Goal: Task Accomplishment & Management: Manage account settings

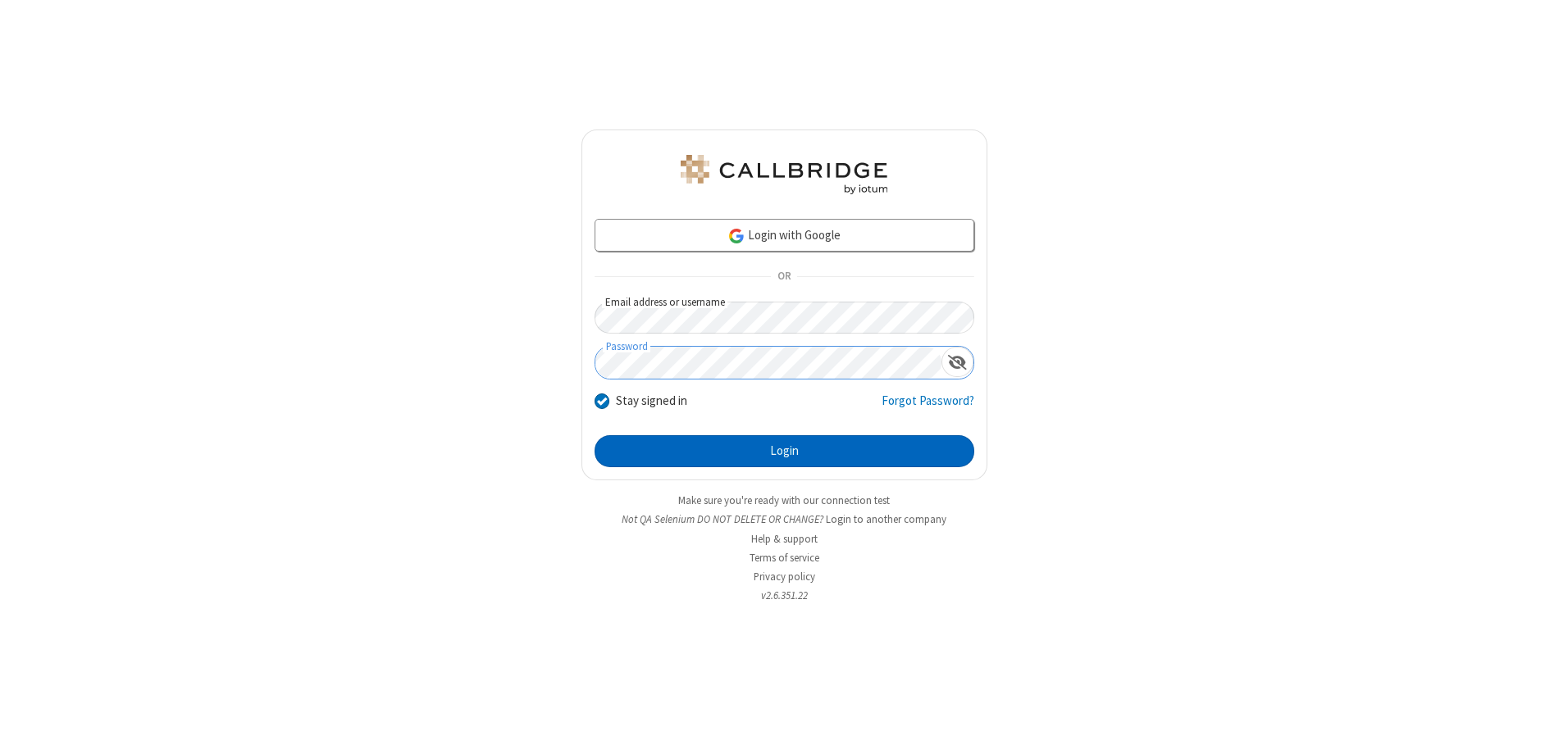
click at [784, 450] on button "Login" at bounding box center [784, 451] width 380 height 33
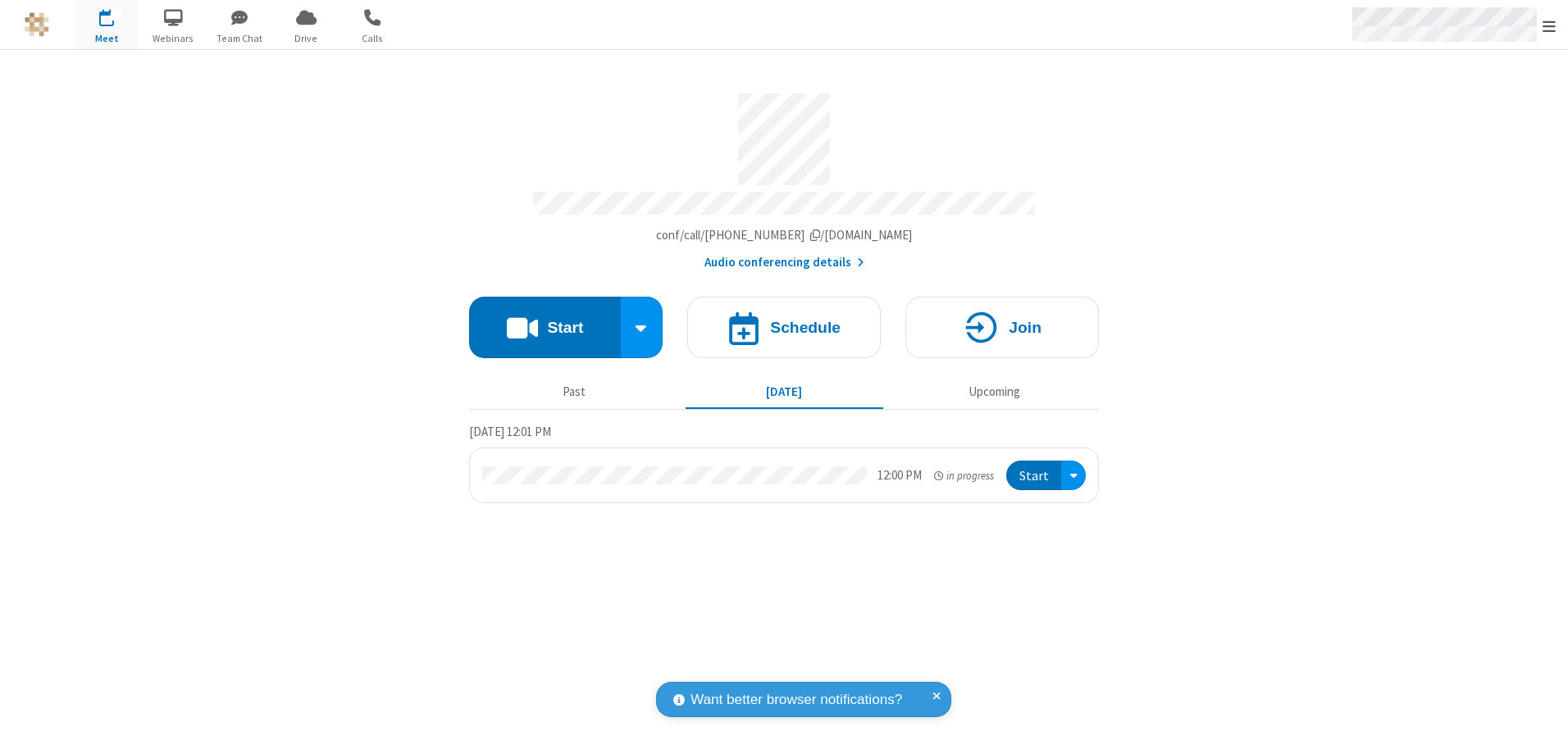
click at [1549, 25] on span "Open menu" at bounding box center [1549, 25] width 13 height 16
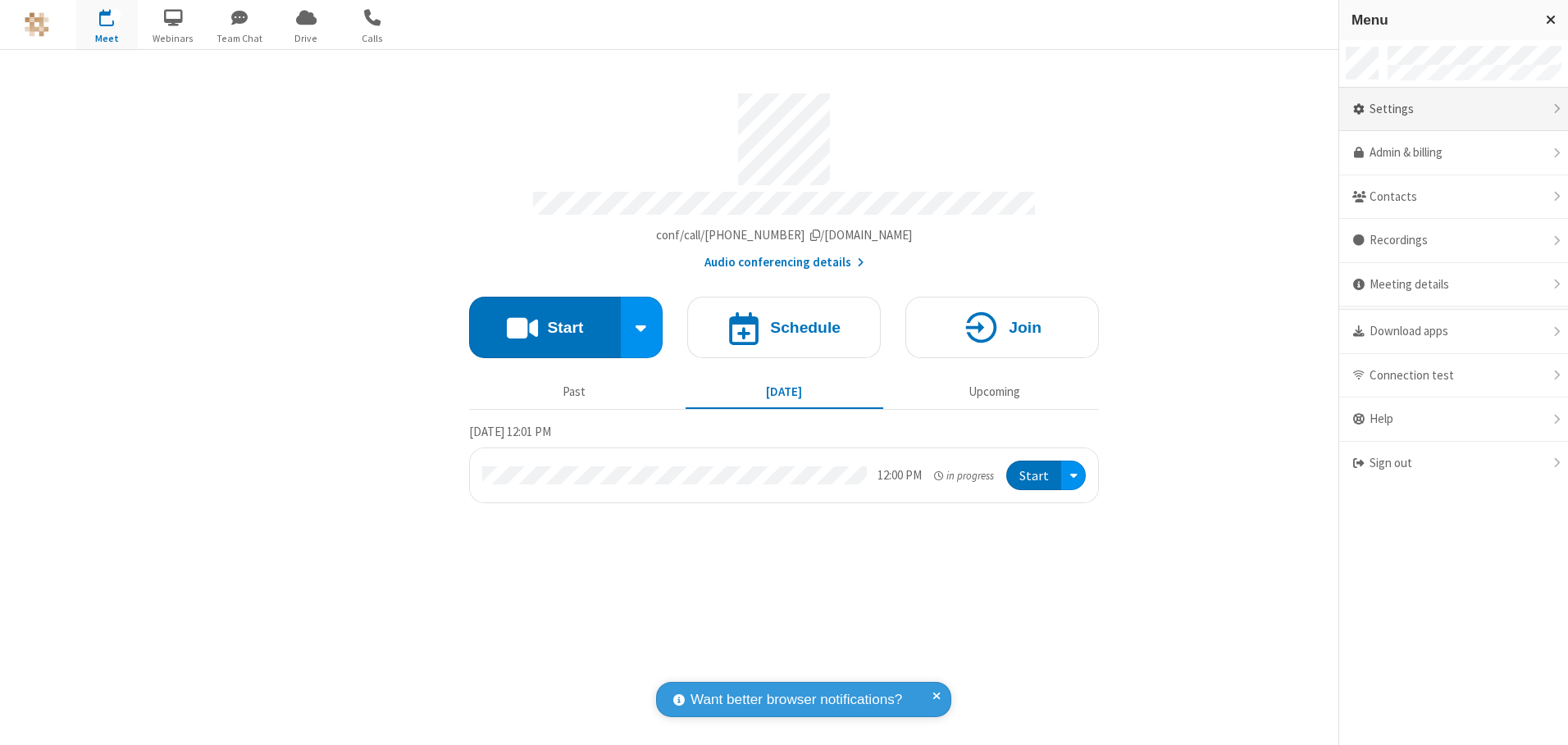
click at [1453, 109] on div "Settings" at bounding box center [1454, 110] width 229 height 44
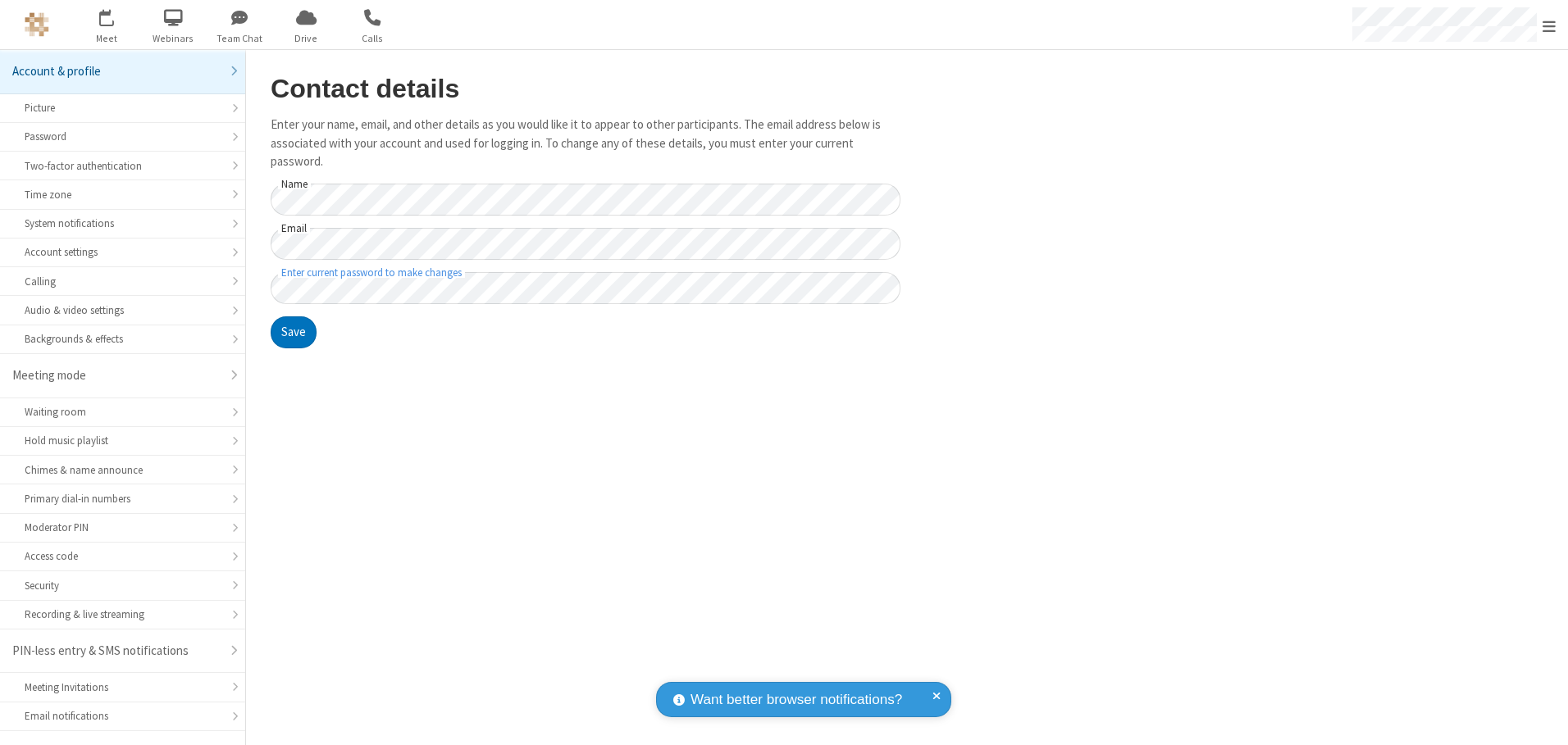
scroll to position [29, 0]
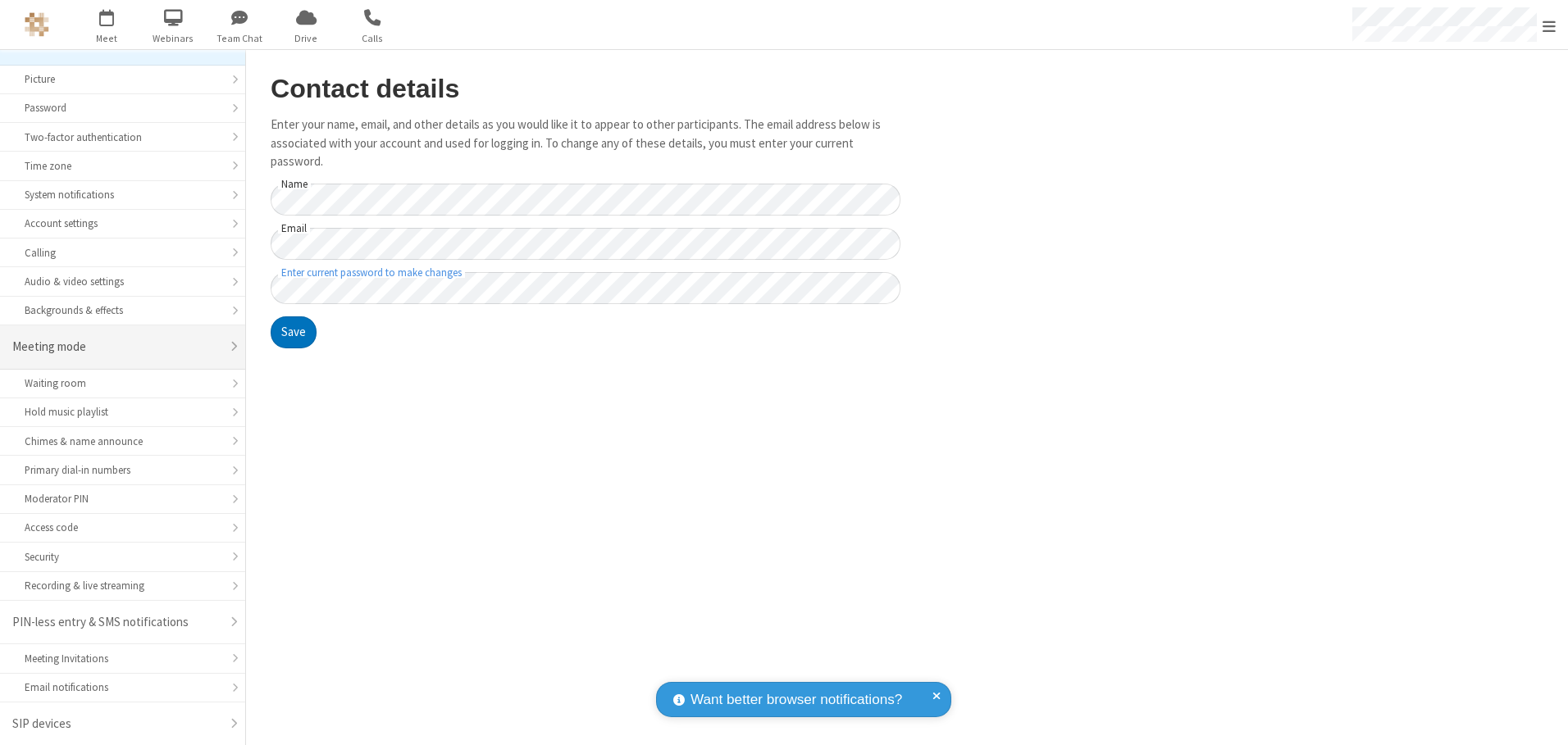
click at [116, 346] on div "Meeting mode" at bounding box center [117, 347] width 208 height 19
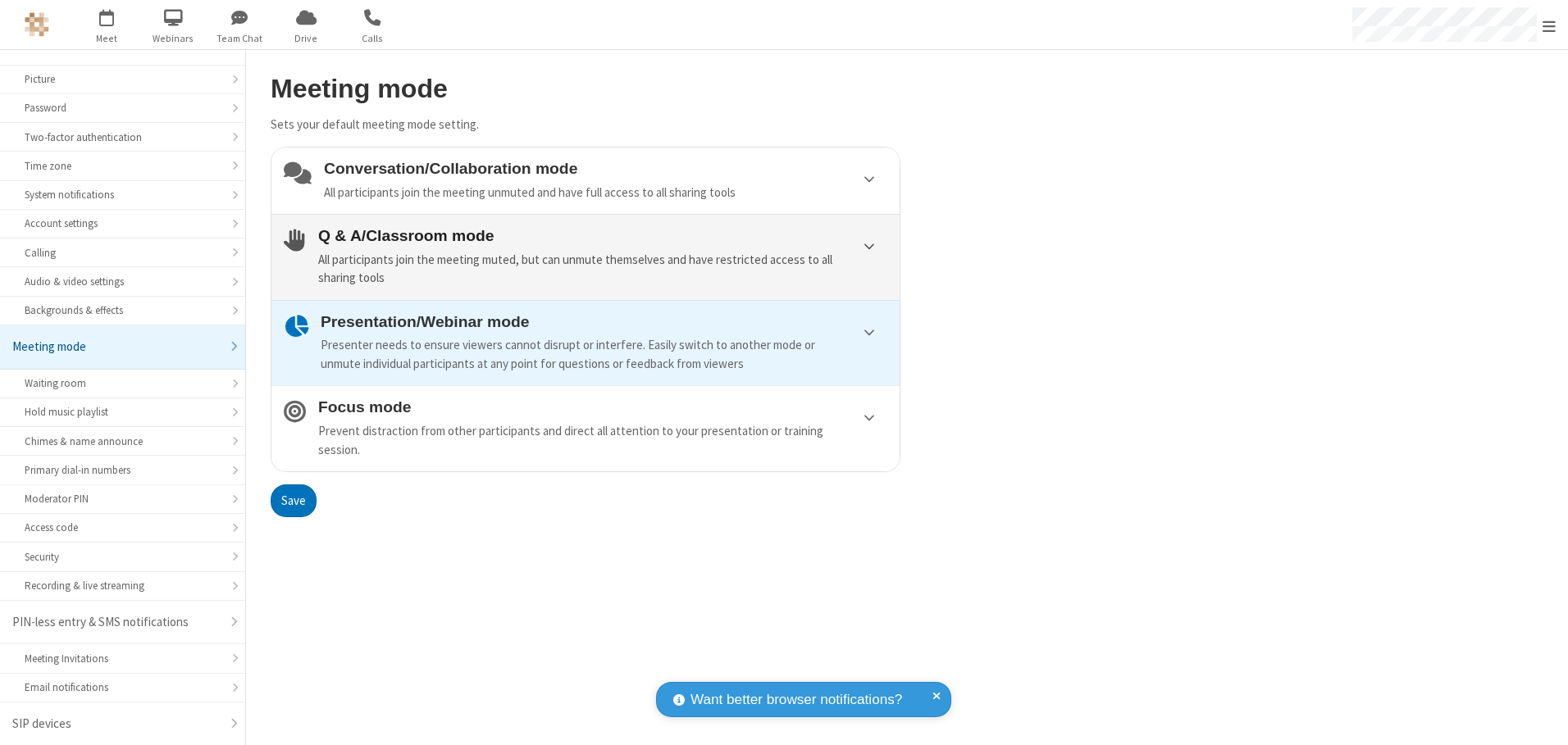
click at [585, 257] on div "All participants join the meeting muted, but can unmute themselves and have res…" at bounding box center [603, 269] width 569 height 37
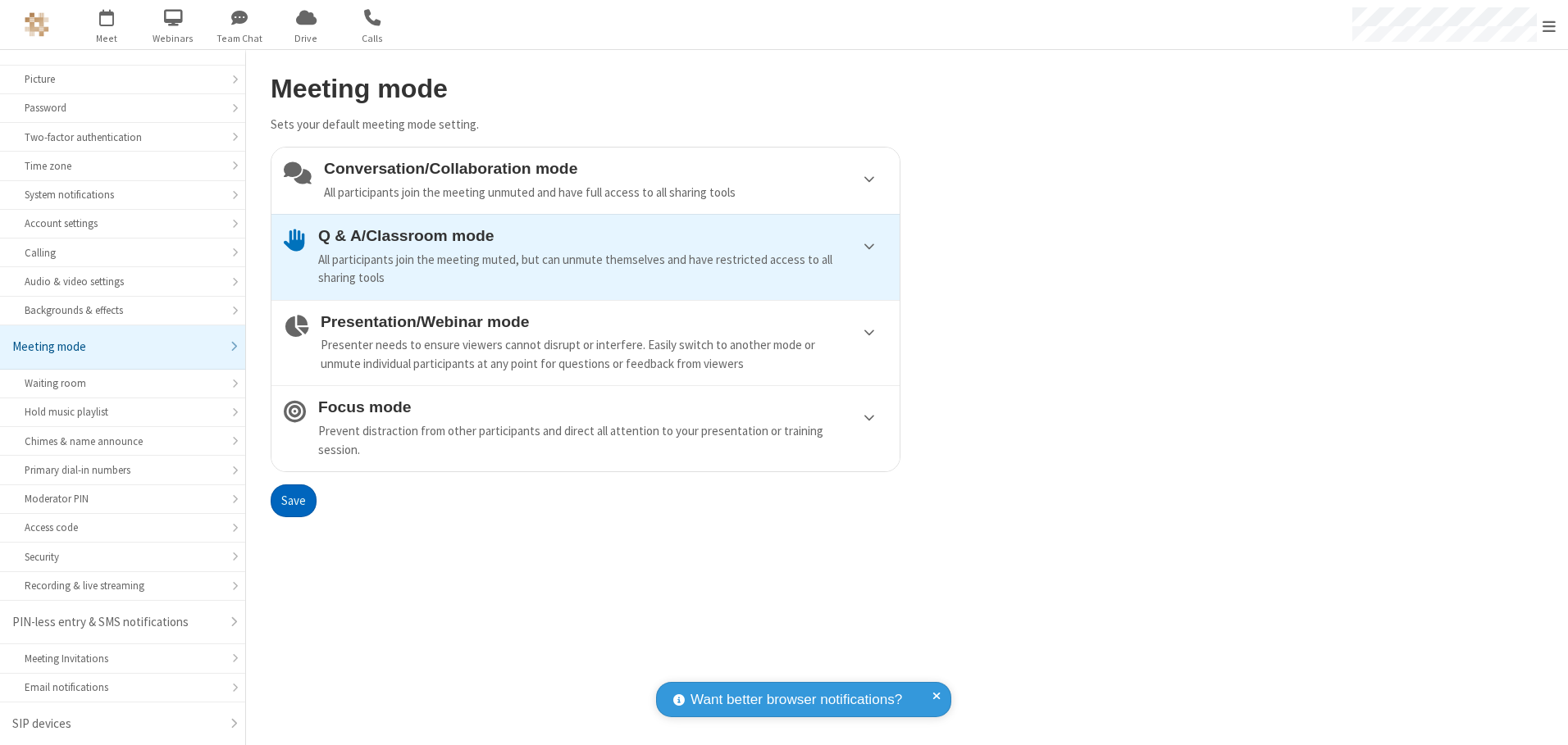
click at [293, 500] on button "Save" at bounding box center [293, 500] width 46 height 33
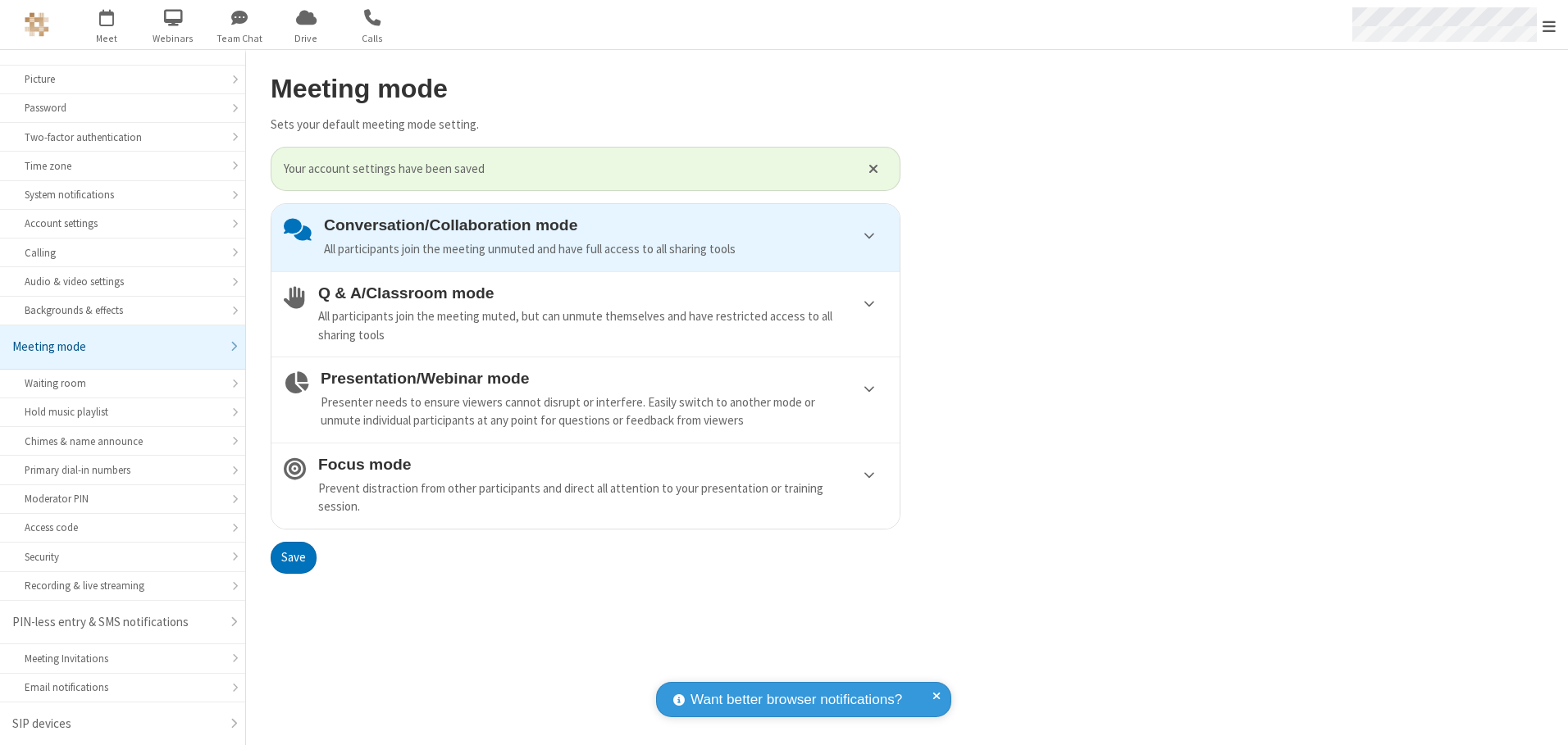
click at [1549, 25] on span "Open menu" at bounding box center [1549, 25] width 13 height 16
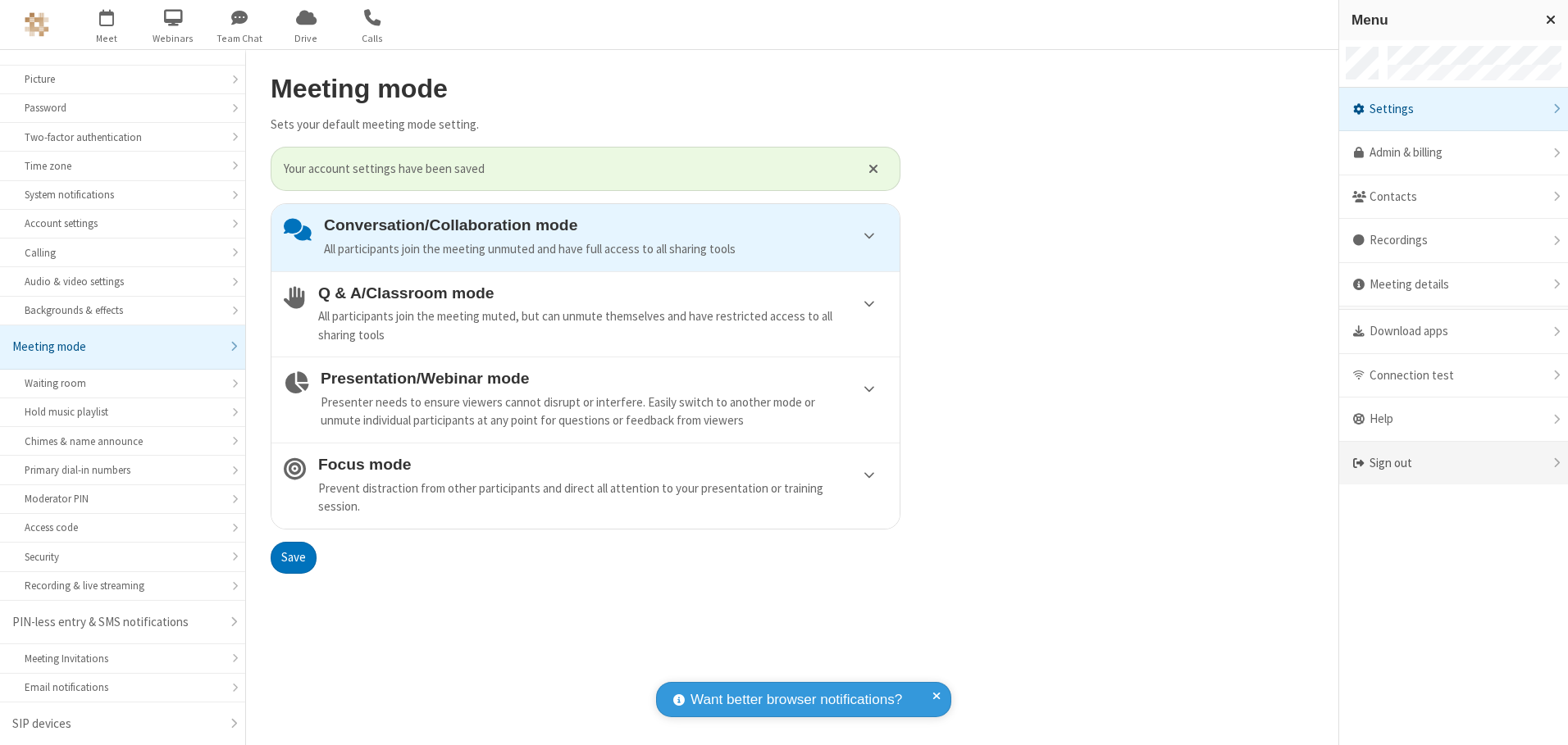
click at [1453, 463] on div "Sign out" at bounding box center [1454, 463] width 229 height 43
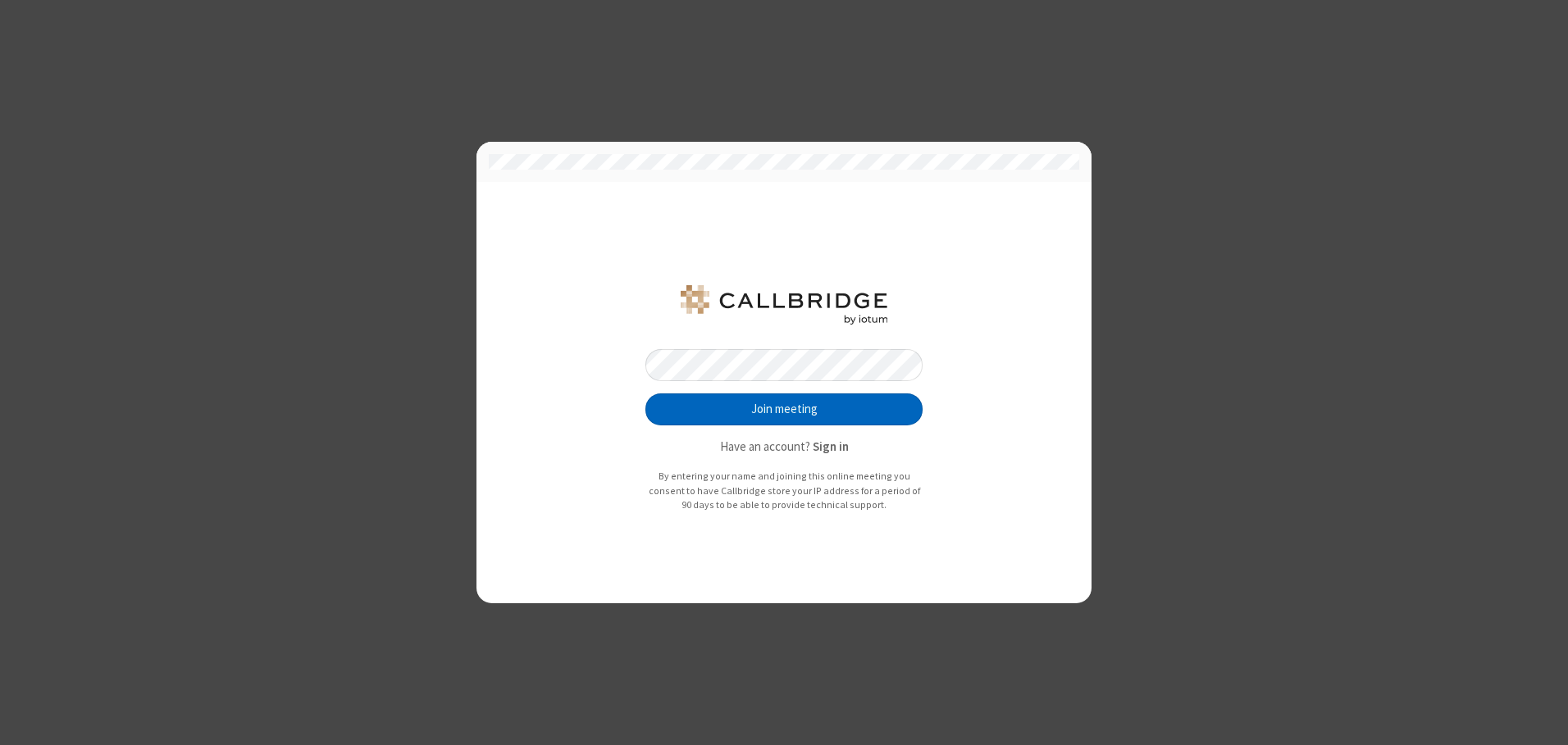
click at [784, 409] on button "Join meeting" at bounding box center [784, 410] width 277 height 33
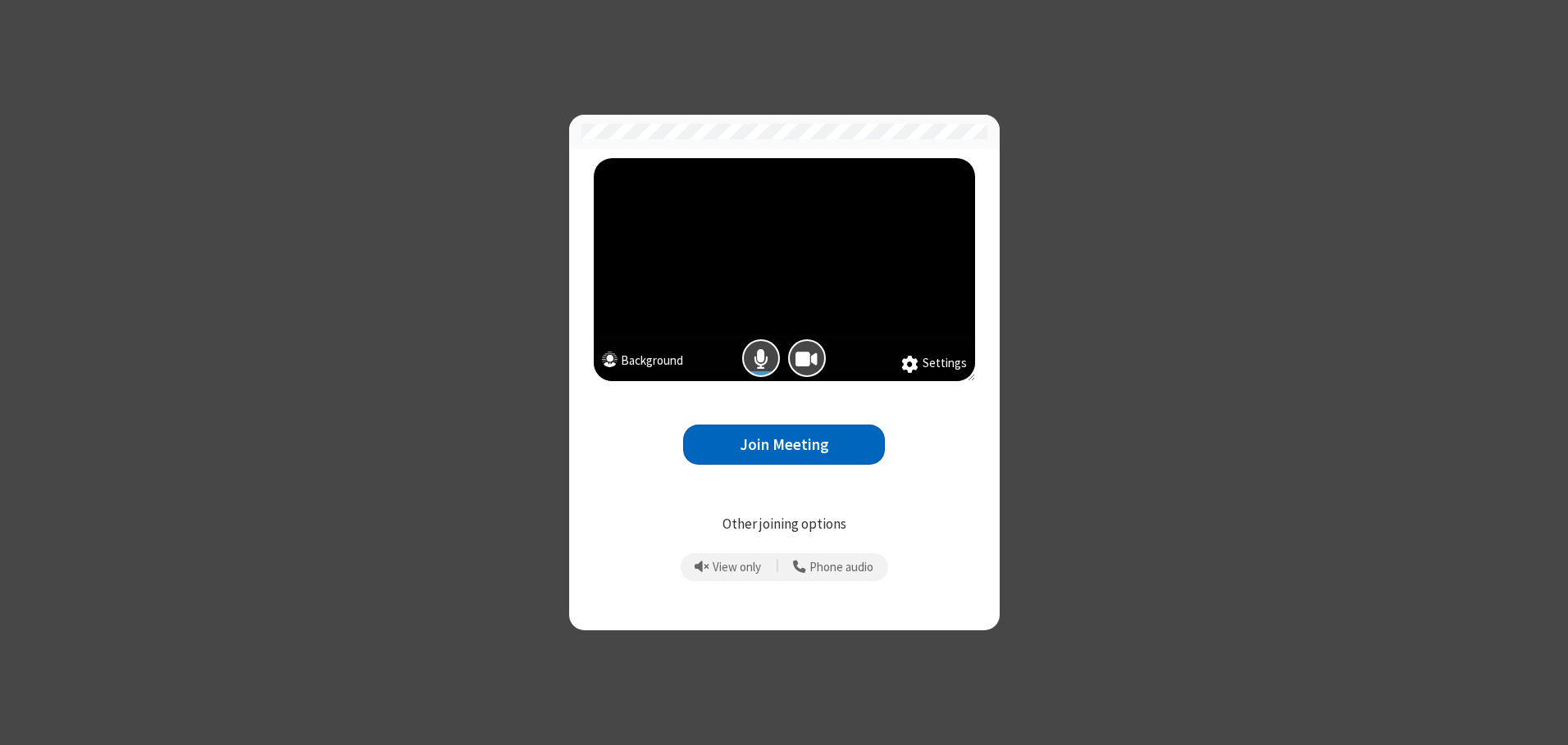
click at [784, 444] on button "Join Meeting" at bounding box center [784, 444] width 202 height 40
